Goal: Task Accomplishment & Management: Manage account settings

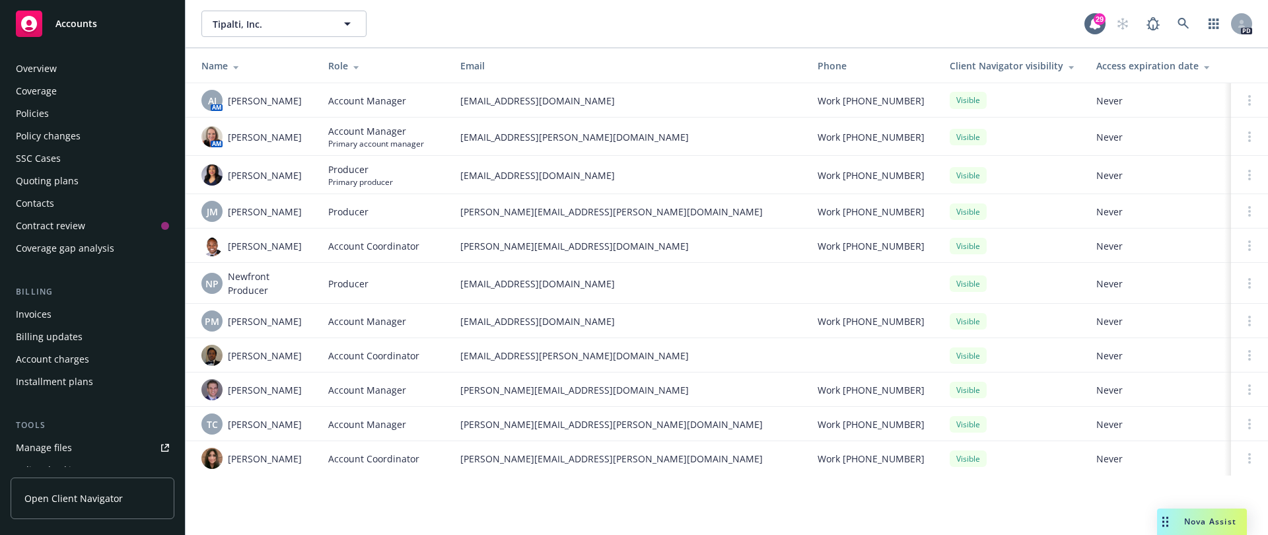
scroll to position [326, 0]
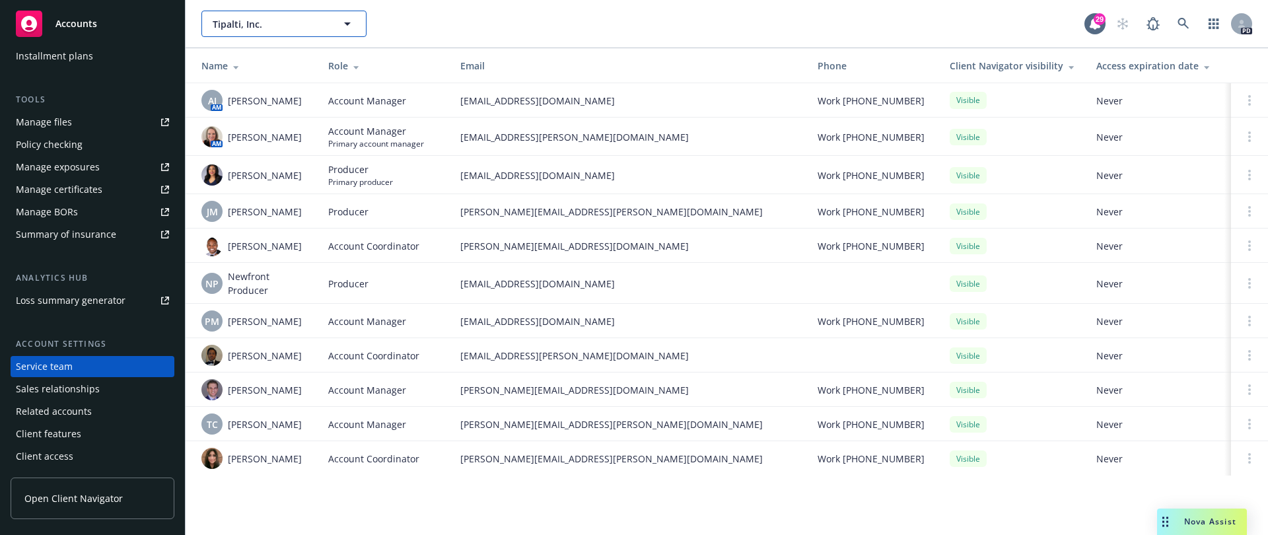
click at [302, 26] on span "Tipalti, Inc." at bounding box center [270, 24] width 114 height 14
type input "grup"
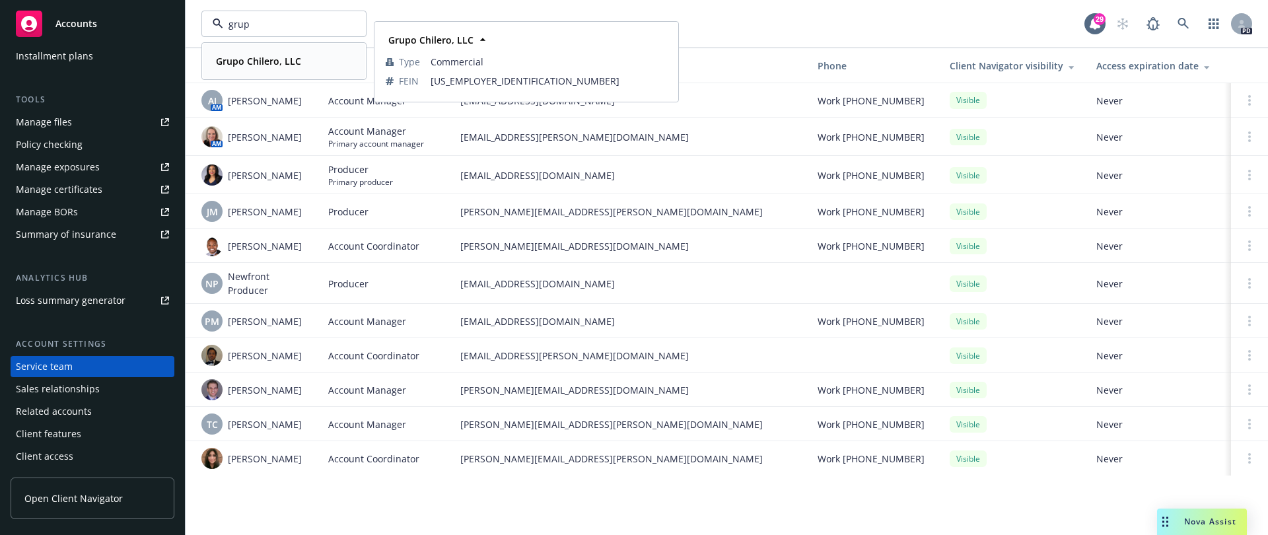
click at [250, 67] on strong "Grupo Chilero, LLC" at bounding box center [258, 61] width 85 height 13
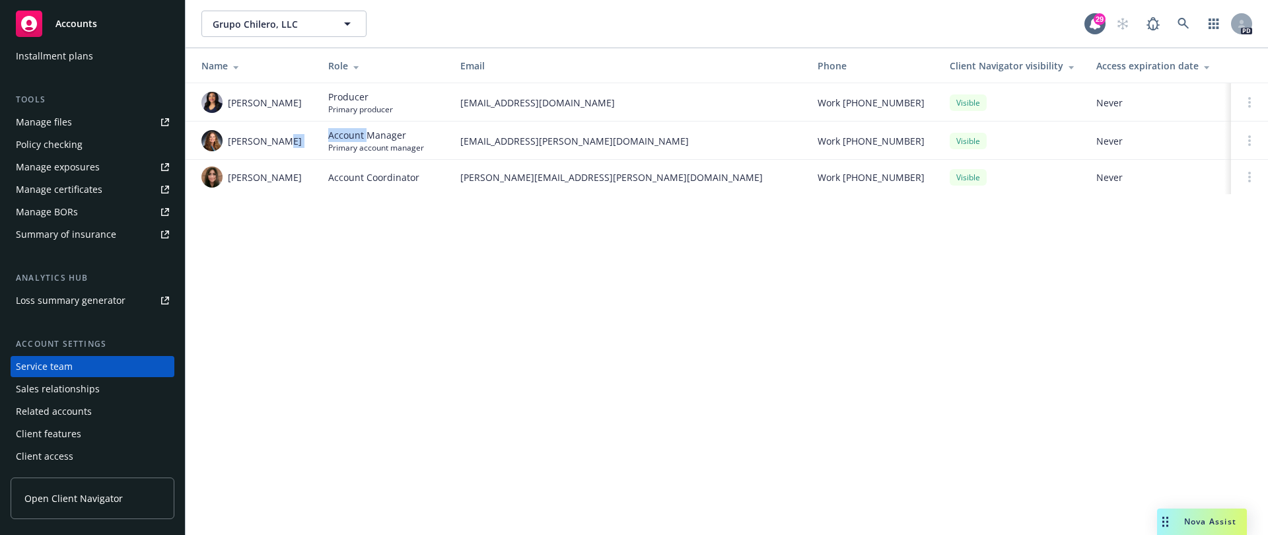
drag, startPoint x: 312, startPoint y: 135, endPoint x: 295, endPoint y: 147, distance: 20.5
click at [232, 137] on tr "[PERSON_NAME] Account Manager Primary account manager [PERSON_NAME][EMAIL_ADDRE…" at bounding box center [727, 141] width 1082 height 38
click at [554, 240] on div "Grupo Chilero, LLC Grupo Chilero, LLC 29 PD Name Role Email Phone Client Naviga…" at bounding box center [727, 267] width 1082 height 535
click at [215, 143] on img at bounding box center [211, 140] width 21 height 21
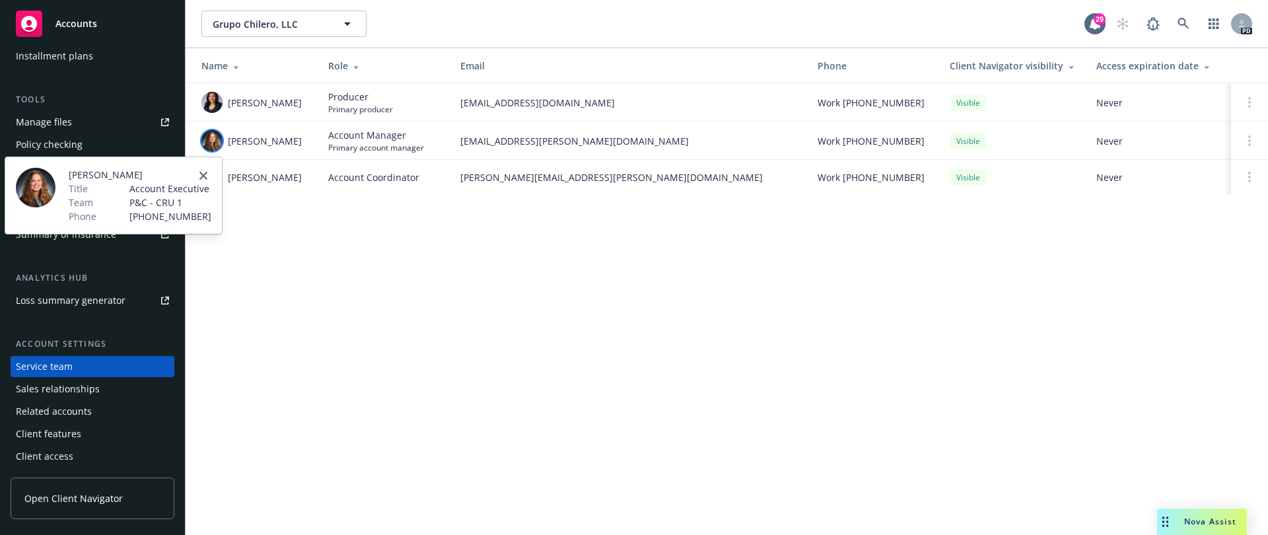
click at [210, 173] on link "close" at bounding box center [203, 176] width 16 height 16
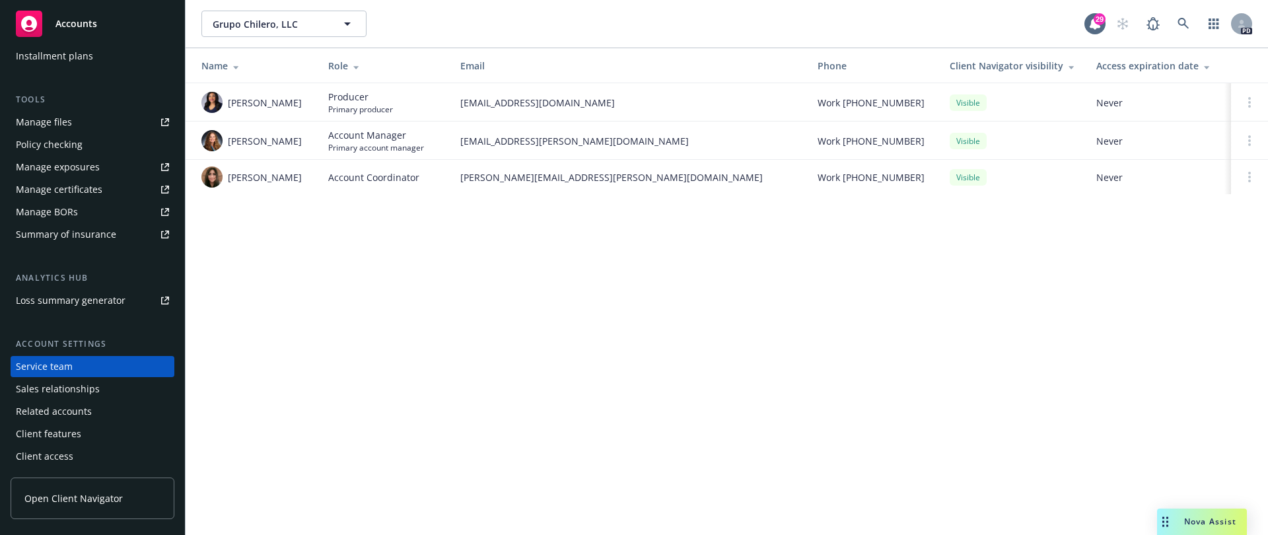
drag, startPoint x: 423, startPoint y: 298, endPoint x: 419, endPoint y: 291, distance: 8.6
click at [419, 291] on div "Grupo Chilero, LLC Grupo Chilero, LLC 29 PD Name Role Email Phone Client Naviga…" at bounding box center [727, 267] width 1082 height 535
